Goal: Transaction & Acquisition: Subscribe to service/newsletter

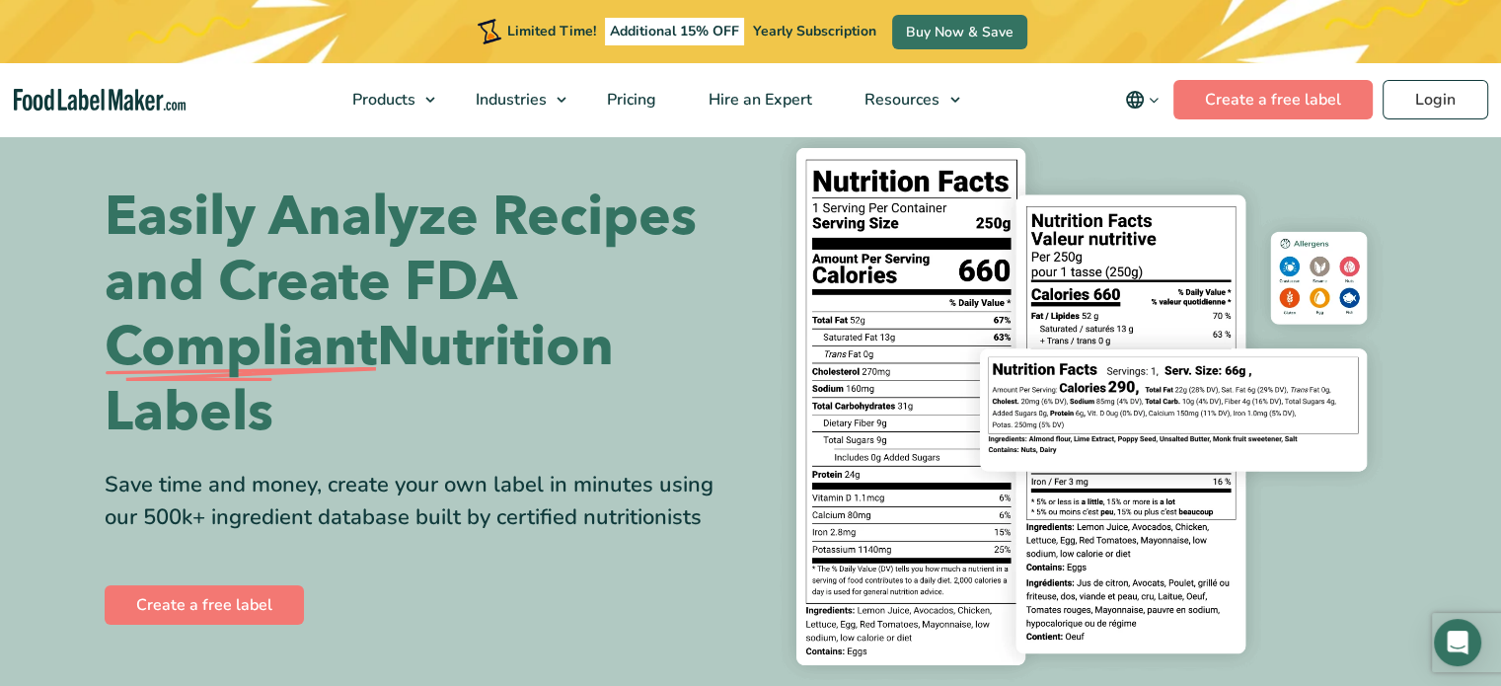
scroll to position [99, 0]
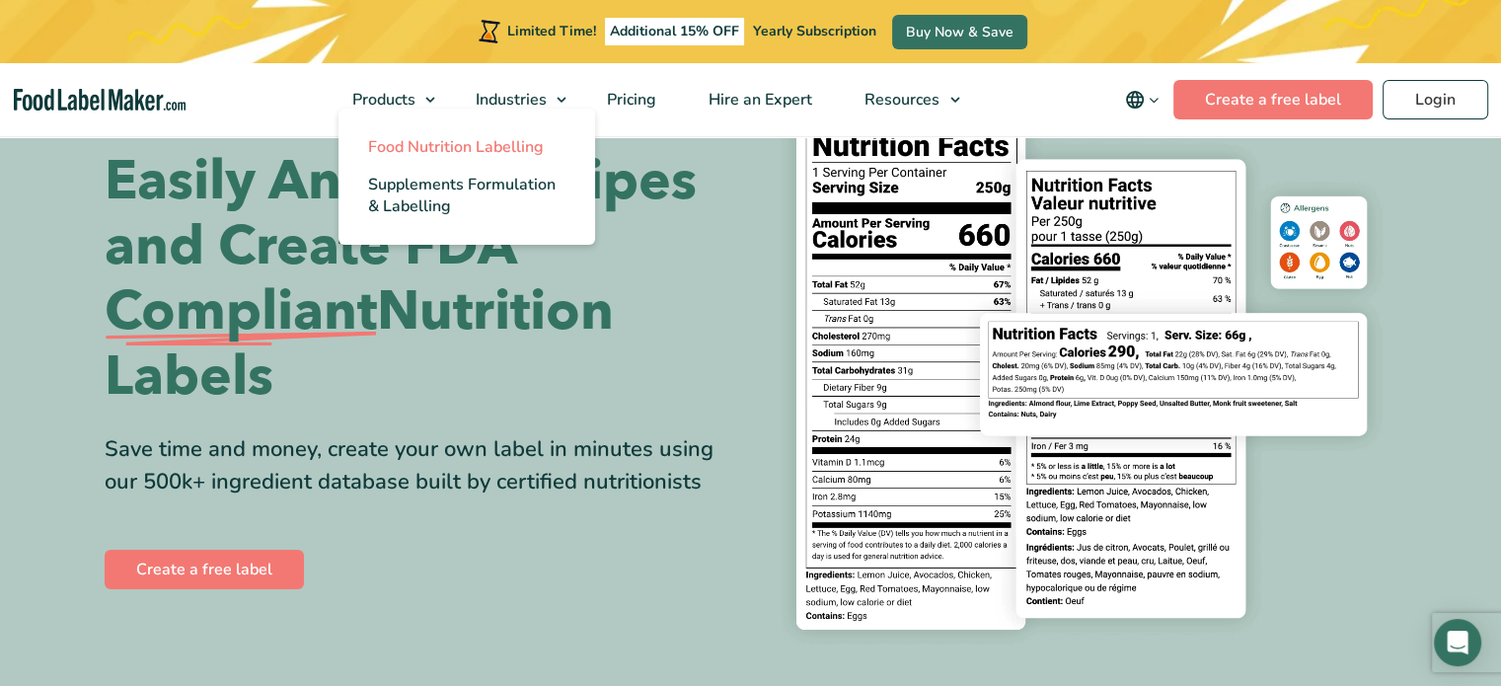
click at [426, 151] on span "Food Nutrition Labelling" at bounding box center [456, 147] width 176 height 22
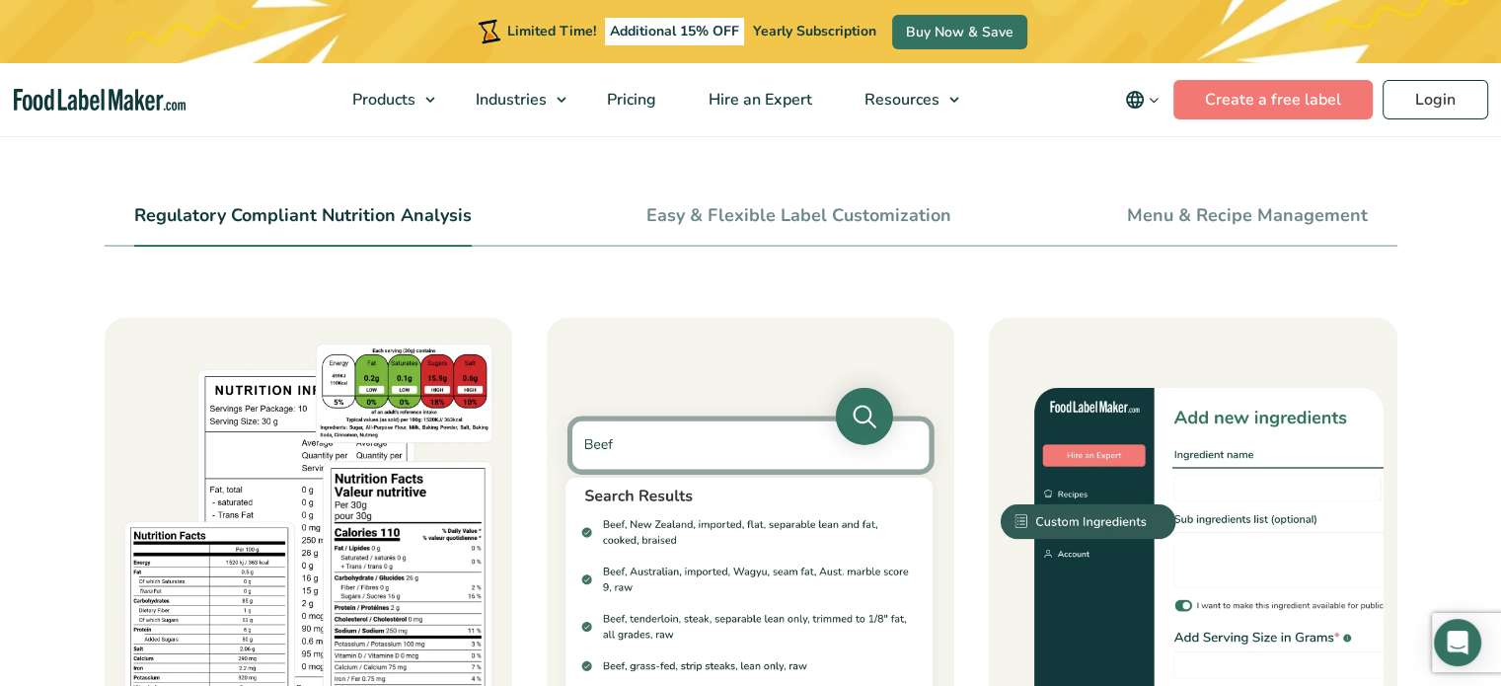
scroll to position [691, 0]
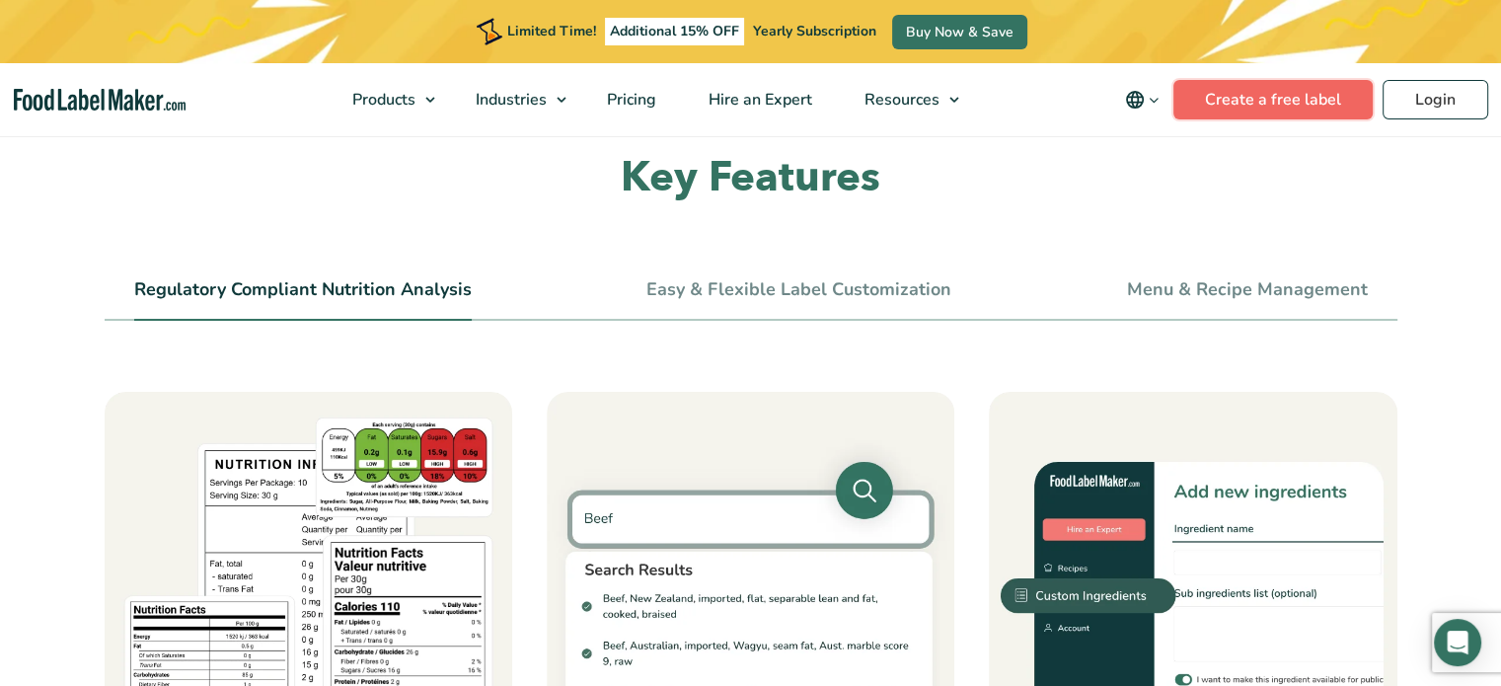
click at [1298, 98] on link "Create a free label" at bounding box center [1272, 99] width 199 height 39
